Goal: Find specific page/section: Find specific page/section

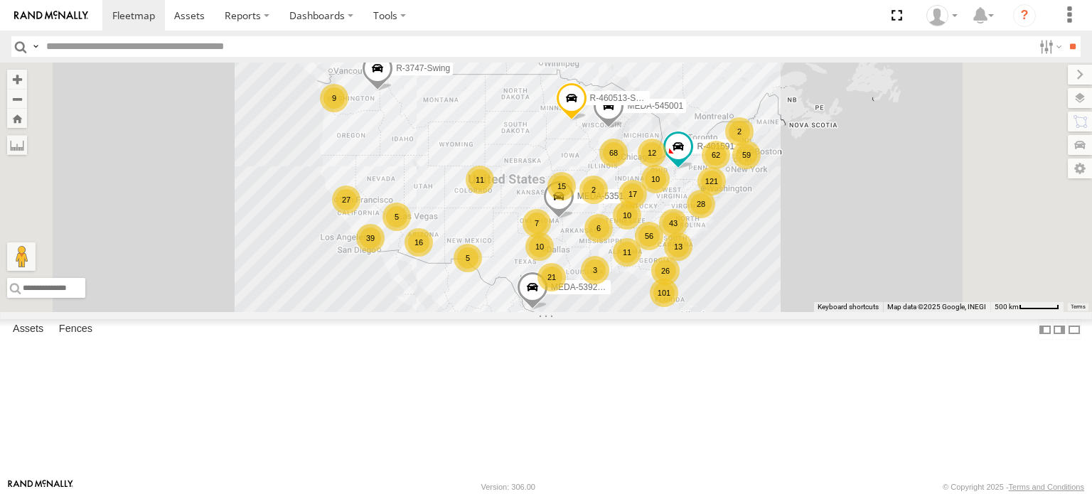
click at [232, 48] on input "text" at bounding box center [537, 46] width 993 height 21
type input "******"
click at [1065, 36] on input "**" at bounding box center [1073, 46] width 16 height 21
